Goal: Task Accomplishment & Management: Manage account settings

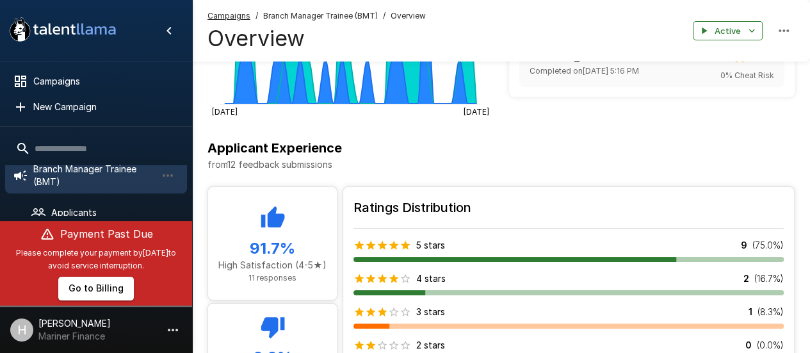
scroll to position [64, 0]
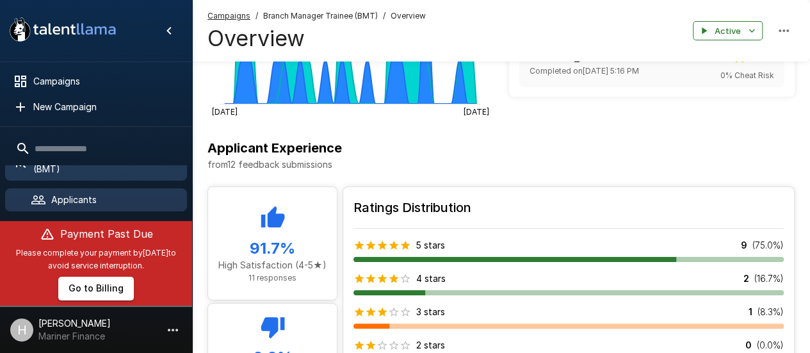
click at [104, 191] on div "Applicants" at bounding box center [96, 199] width 182 height 23
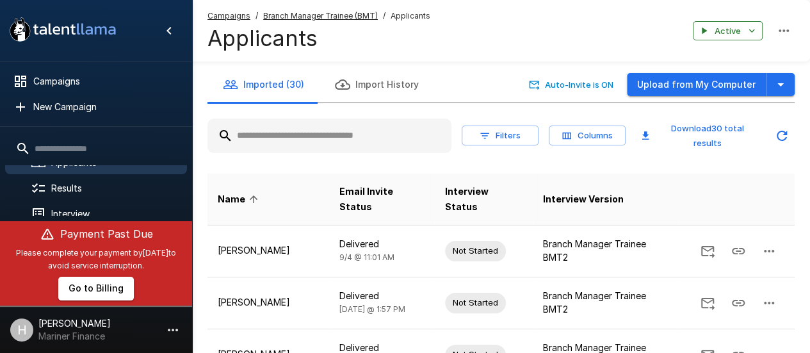
scroll to position [128, 0]
click at [369, 94] on button "Import History" at bounding box center [377, 85] width 115 height 36
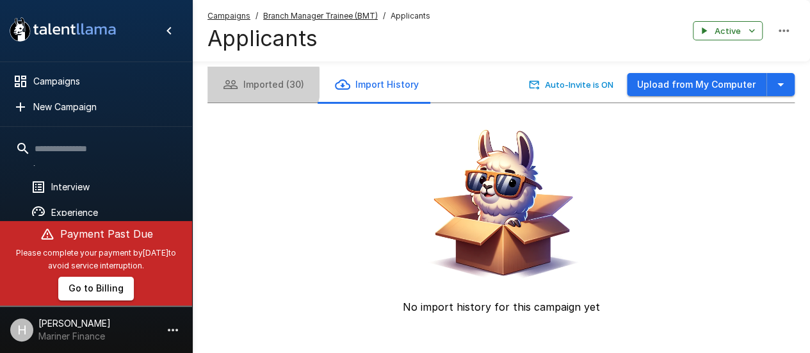
click at [243, 83] on button "Imported (30)" at bounding box center [264, 85] width 112 height 36
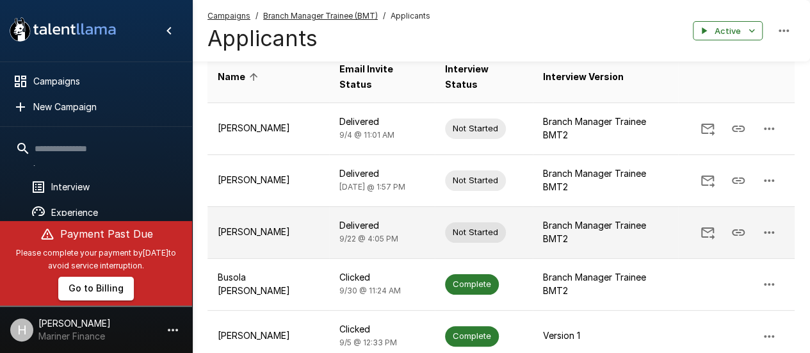
scroll to position [192, 0]
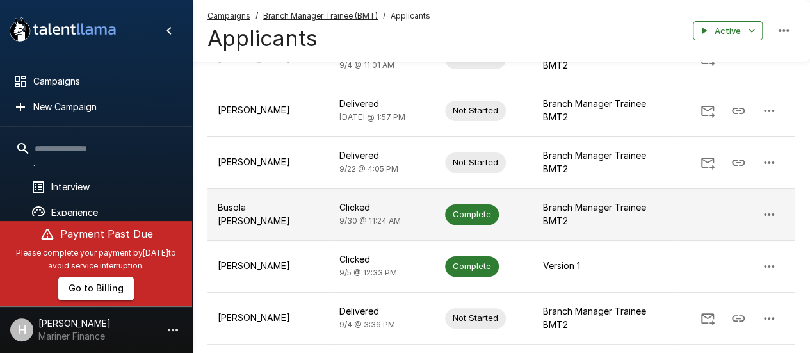
click at [284, 201] on p "Busola [PERSON_NAME]" at bounding box center [268, 214] width 101 height 26
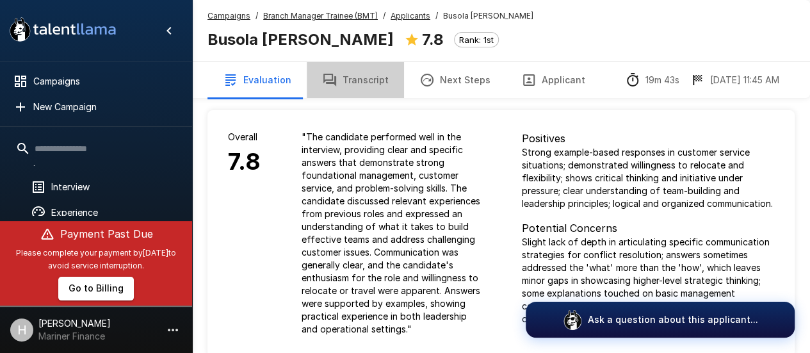
click at [363, 87] on button "Transcript" at bounding box center [355, 80] width 97 height 36
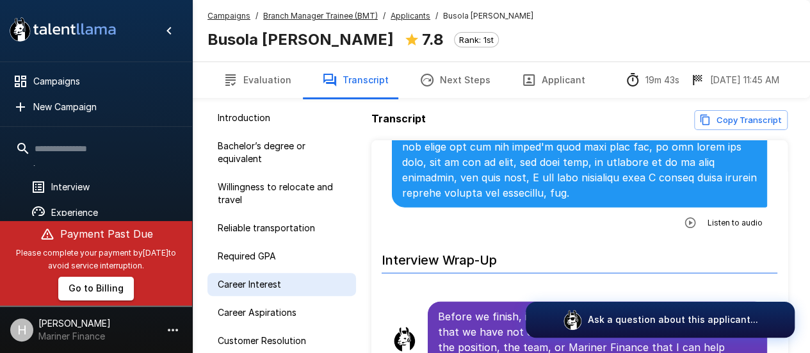
scroll to position [50, 0]
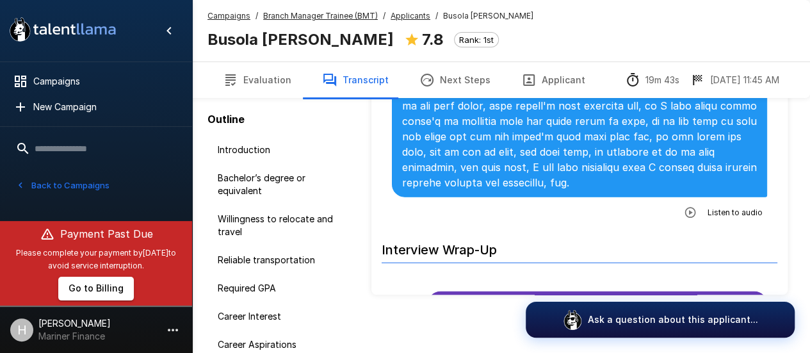
scroll to position [3971, 0]
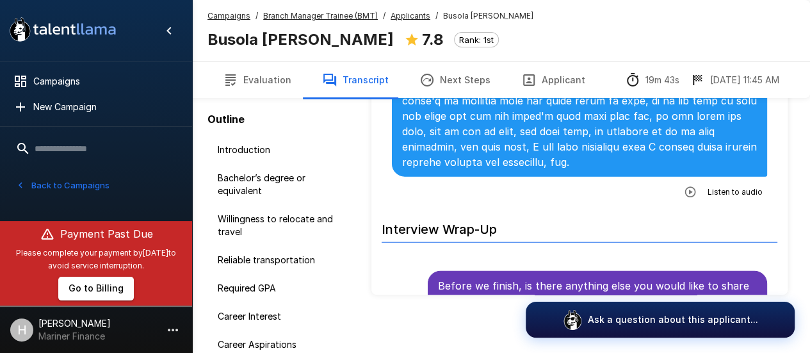
click at [281, 86] on button "Evaluation" at bounding box center [257, 80] width 99 height 36
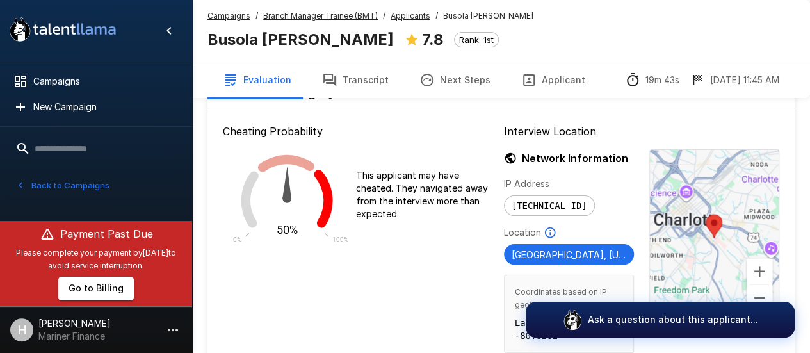
scroll to position [1458, 0]
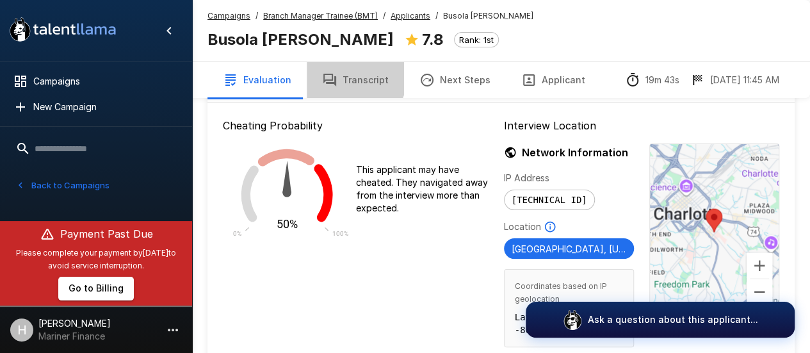
click at [332, 71] on button "Transcript" at bounding box center [355, 80] width 97 height 36
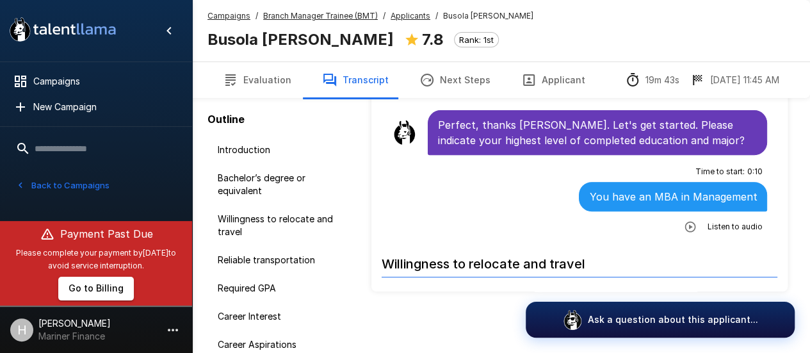
scroll to position [165, 0]
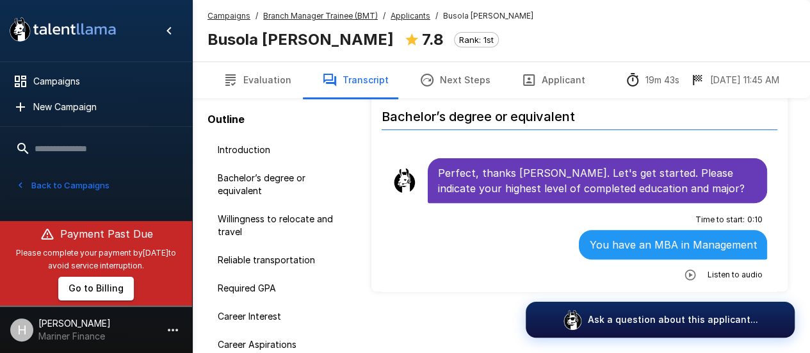
click at [264, 88] on button "Evaluation" at bounding box center [257, 80] width 99 height 36
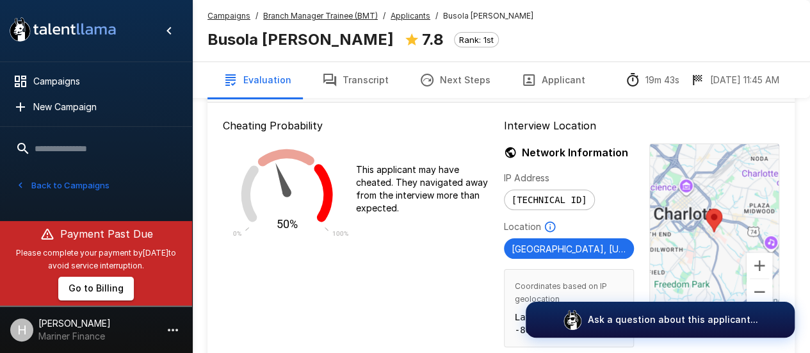
scroll to position [1522, 0]
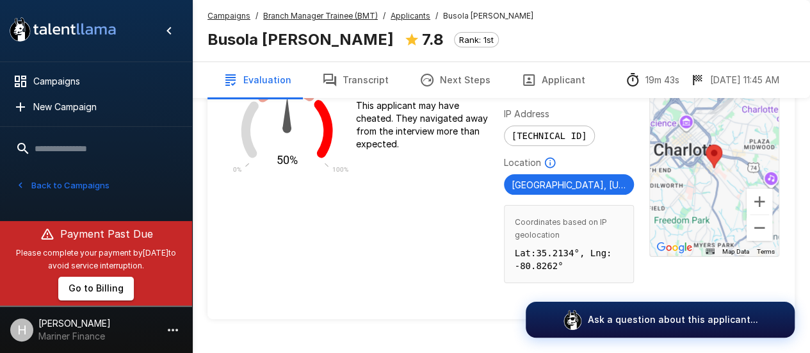
click at [359, 90] on button "Transcript" at bounding box center [355, 80] width 97 height 36
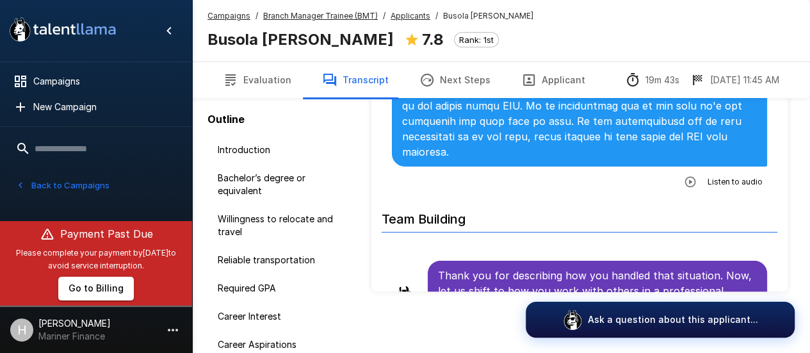
scroll to position [2242, 0]
